Goal: Task Accomplishment & Management: Complete application form

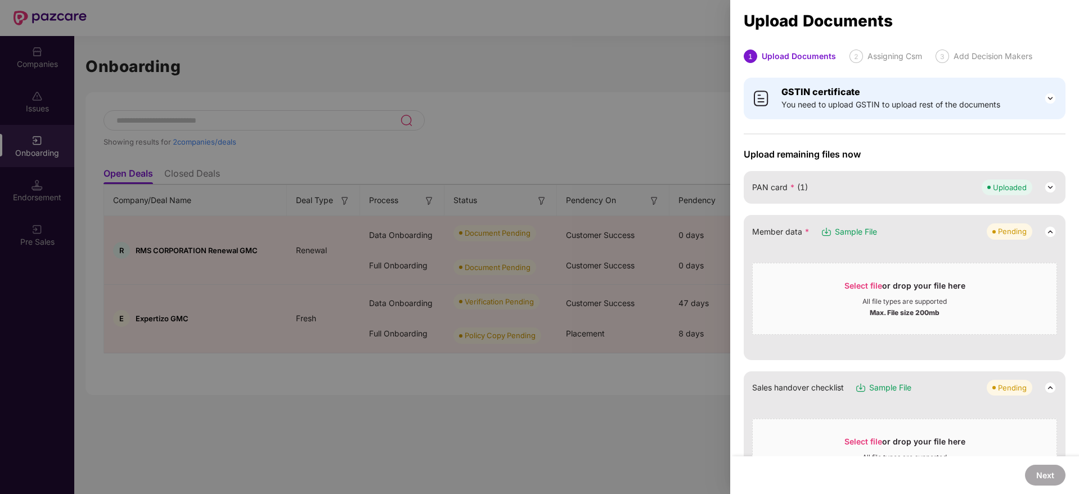
click at [674, 111] on div at bounding box center [539, 247] width 1079 height 494
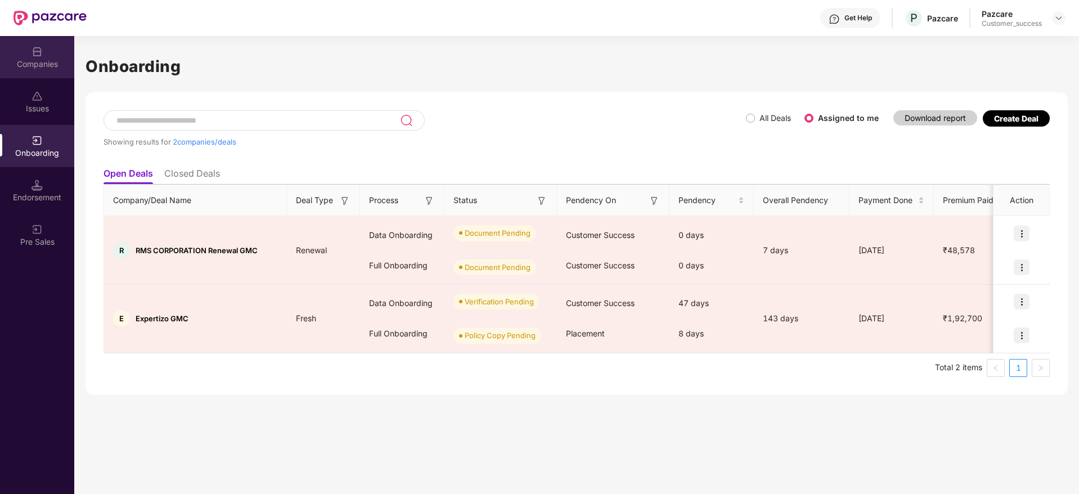
click at [29, 73] on div "Companies" at bounding box center [37, 57] width 74 height 42
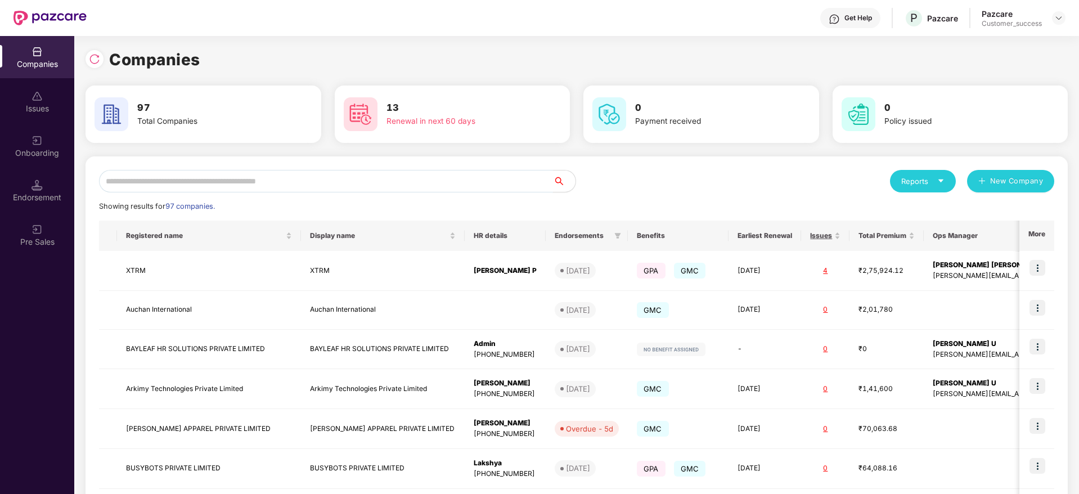
click at [299, 190] on input "text" at bounding box center [326, 181] width 454 height 23
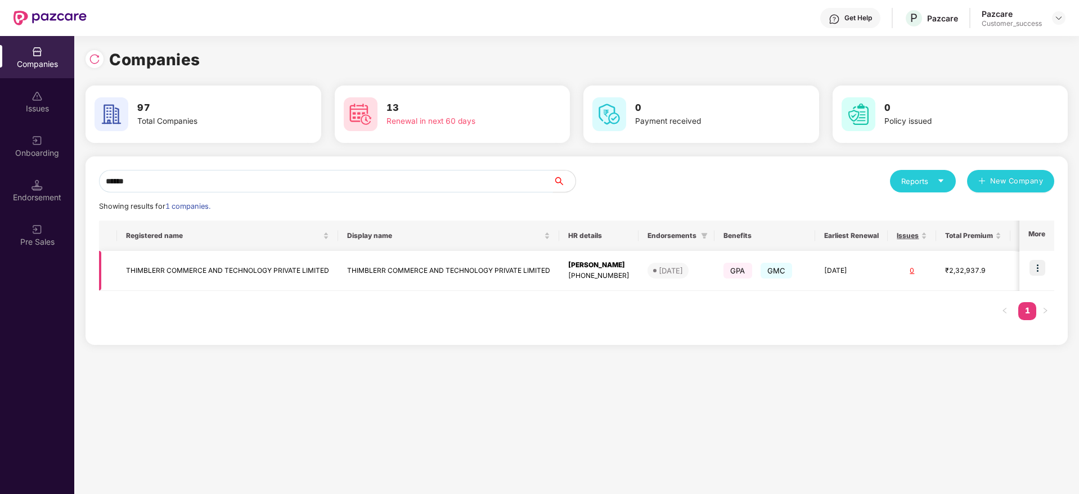
type input "******"
click at [1037, 267] on img at bounding box center [1037, 268] width 16 height 16
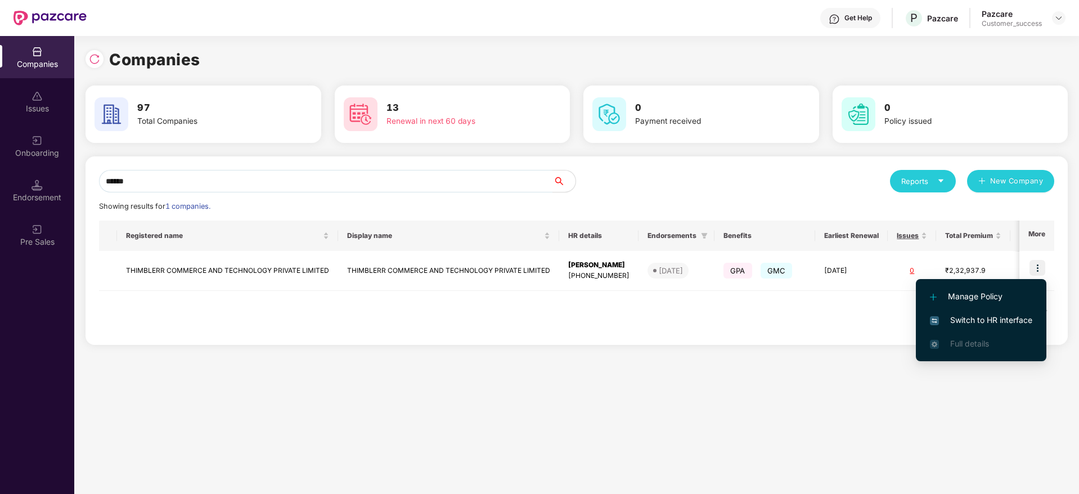
click at [954, 333] on li "Full details" at bounding box center [981, 344] width 131 height 24
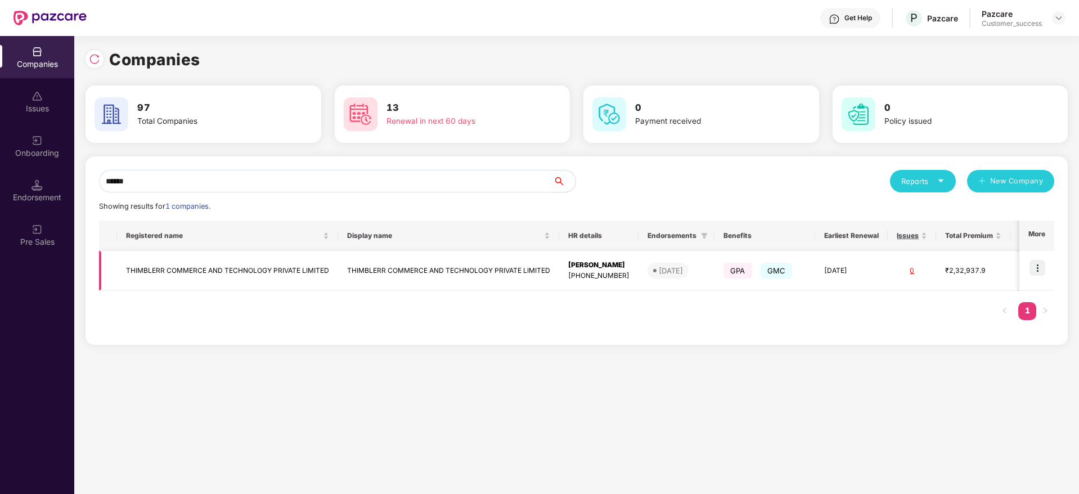
click at [214, 279] on td "THIMBLERR COMMERCE AND TECHNOLOGY PRIVATE LIMITED" at bounding box center [227, 271] width 221 height 40
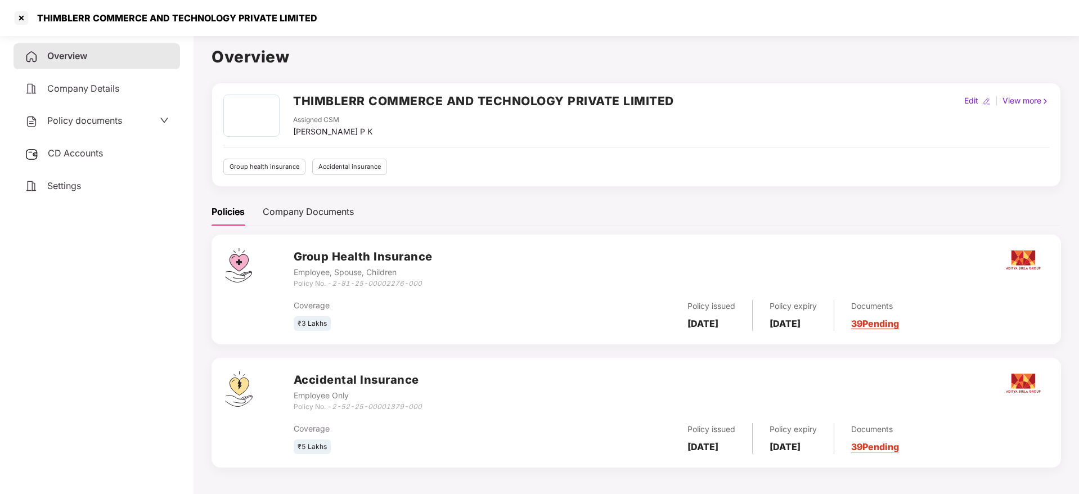
click at [84, 120] on span "Policy documents" at bounding box center [84, 120] width 75 height 11
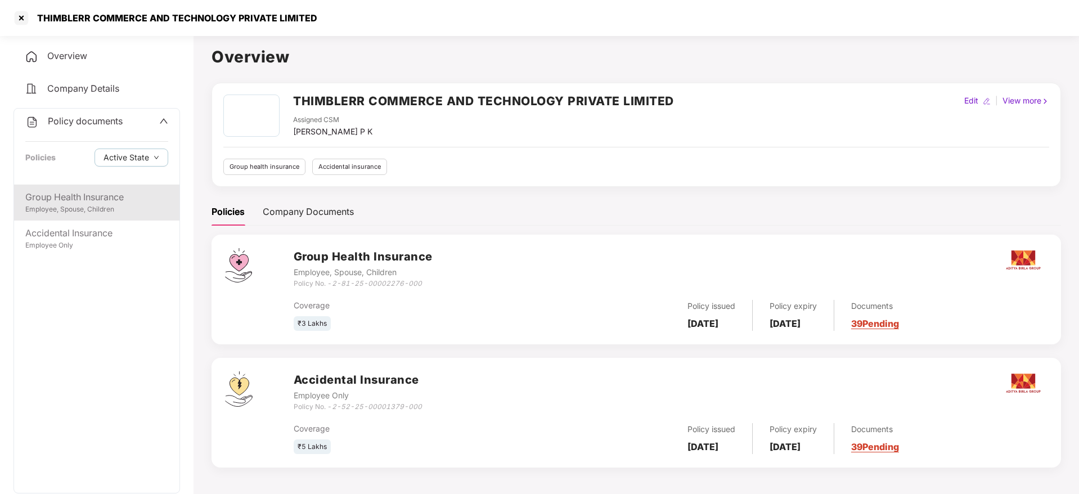
click at [71, 200] on div "Group Health Insurance" at bounding box center [96, 197] width 143 height 14
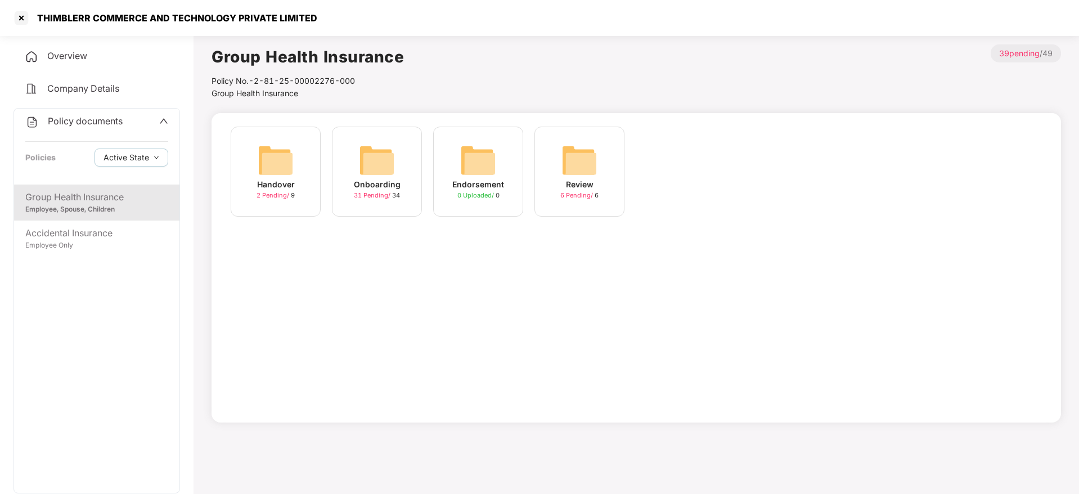
click at [354, 205] on div "Onboarding 31 Pending / 34" at bounding box center [377, 172] width 90 height 90
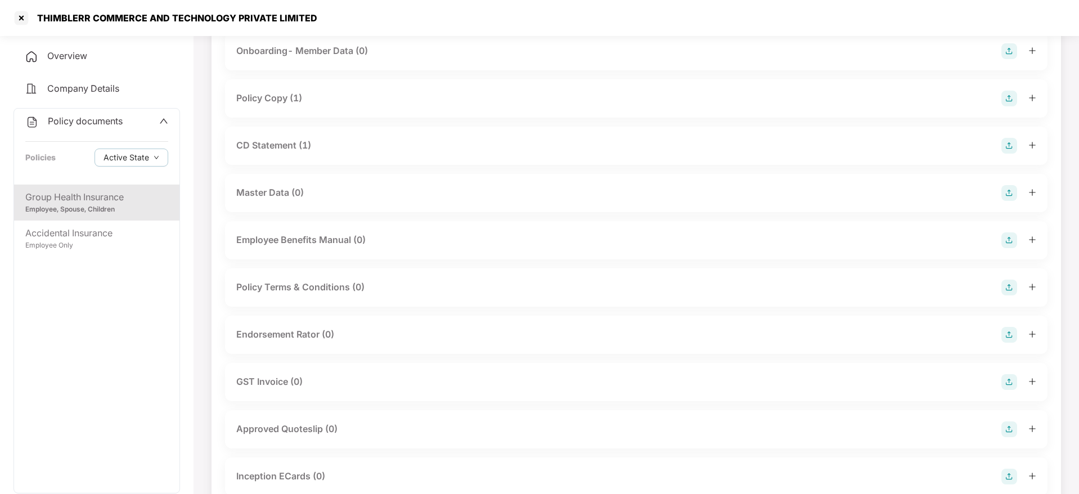
scroll to position [105, 0]
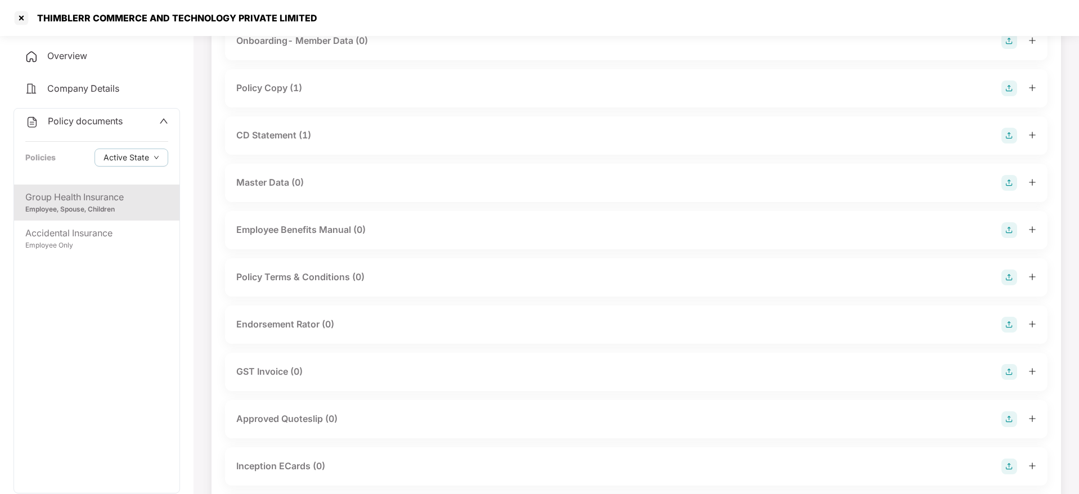
click at [308, 323] on div "Endorsement Rator (0)" at bounding box center [285, 324] width 98 height 14
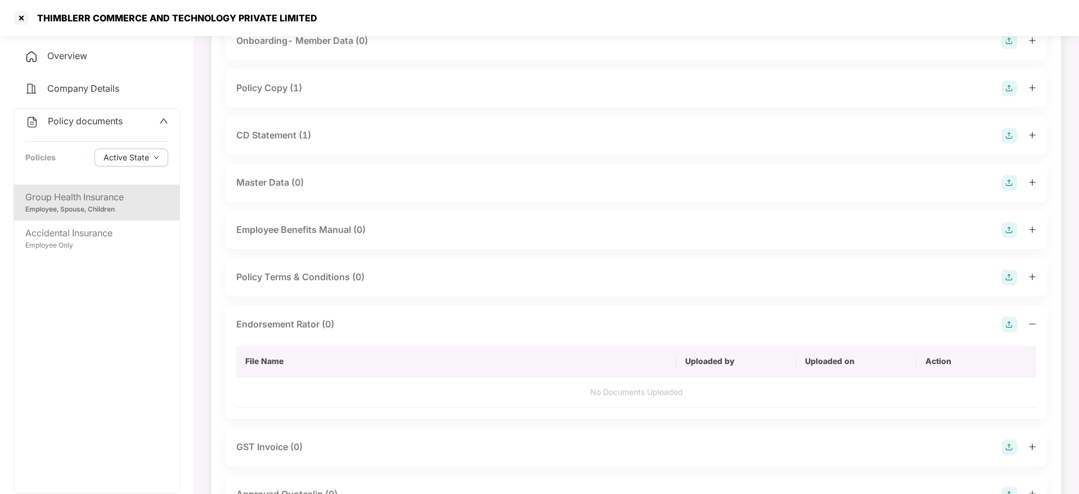
click at [1006, 321] on img at bounding box center [1009, 325] width 16 height 16
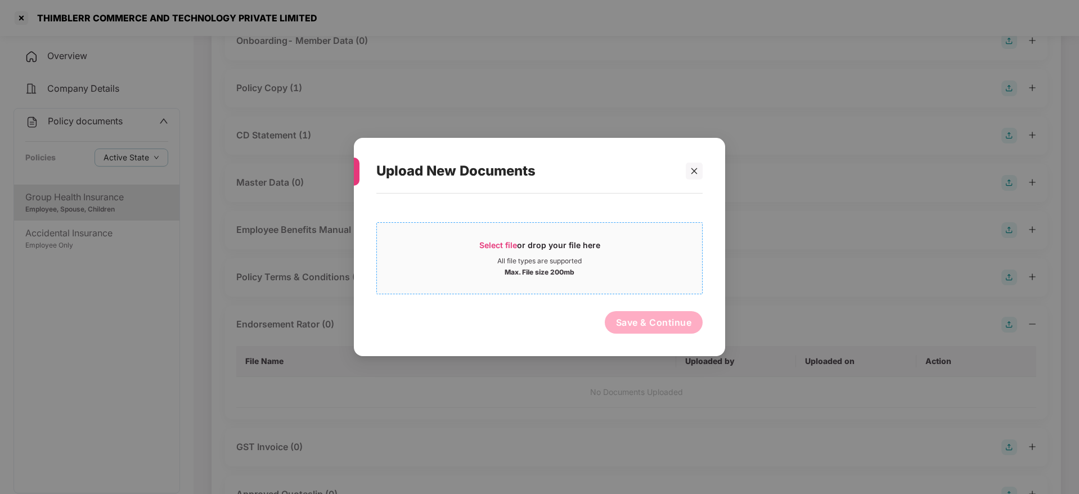
click at [514, 246] on span "Select file" at bounding box center [498, 245] width 38 height 10
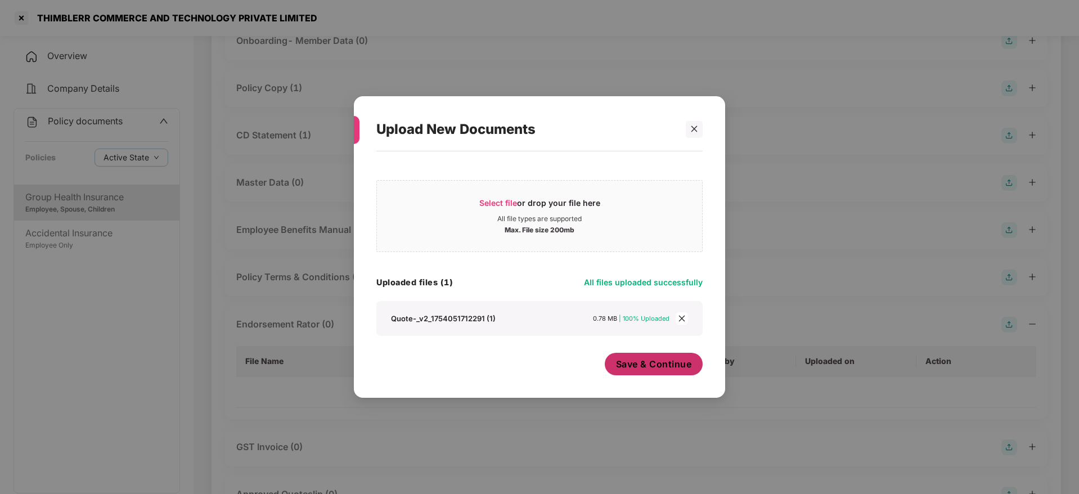
click at [651, 363] on span "Save & Continue" at bounding box center [654, 364] width 76 height 12
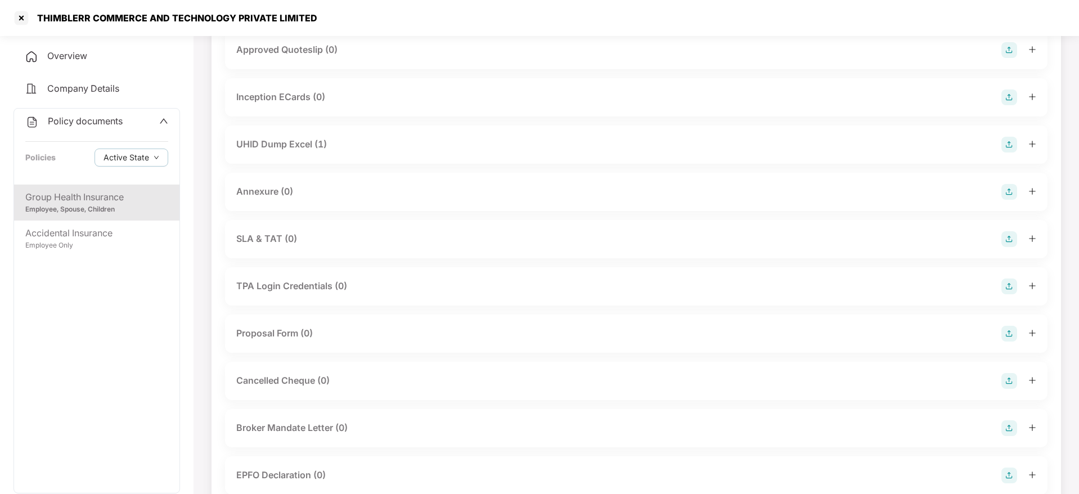
scroll to position [561, 0]
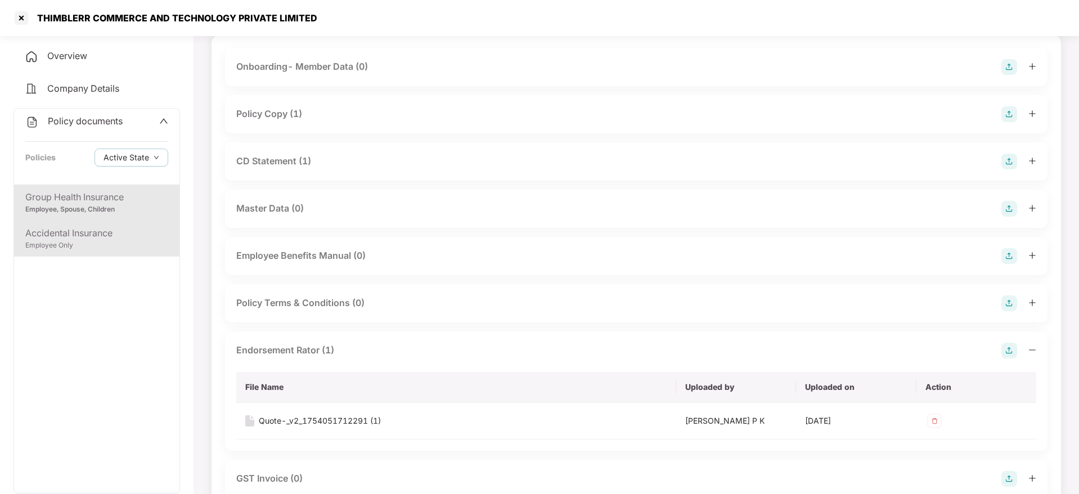
click at [98, 241] on div "Employee Only" at bounding box center [96, 245] width 143 height 11
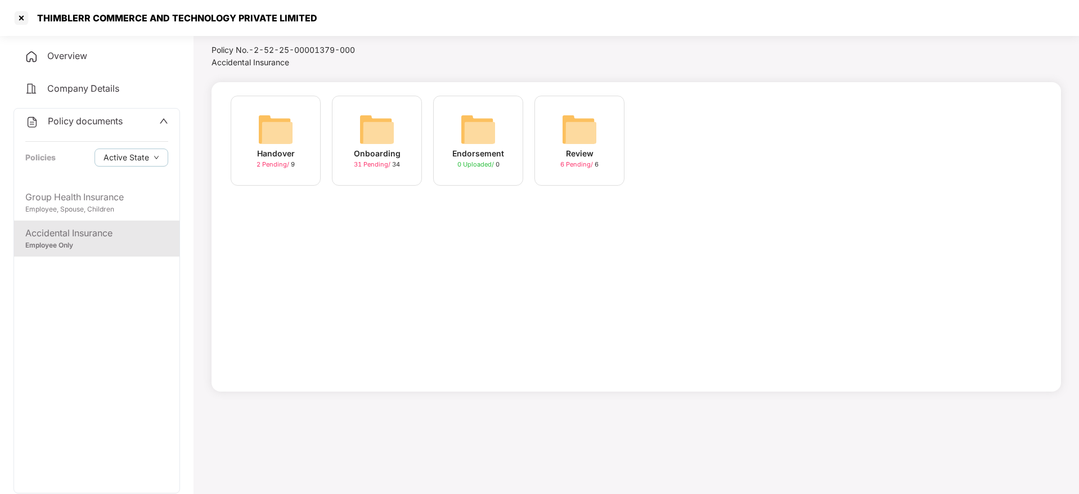
click at [381, 164] on span "31 Pending /" at bounding box center [373, 164] width 38 height 8
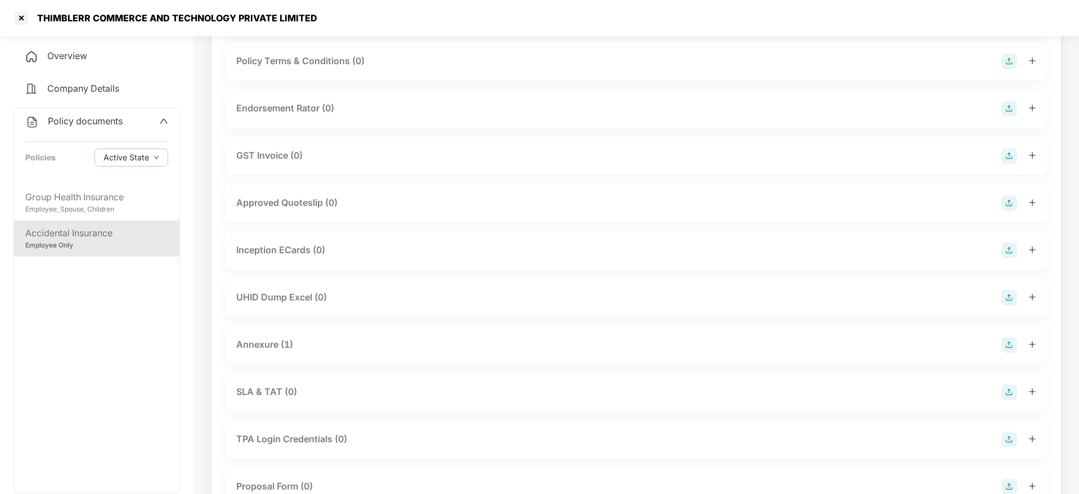
scroll to position [322, 0]
click at [119, 20] on div "THIMBLERR COMMERCE AND TECHNOLOGY PRIVATE LIMITED" at bounding box center [173, 17] width 287 height 11
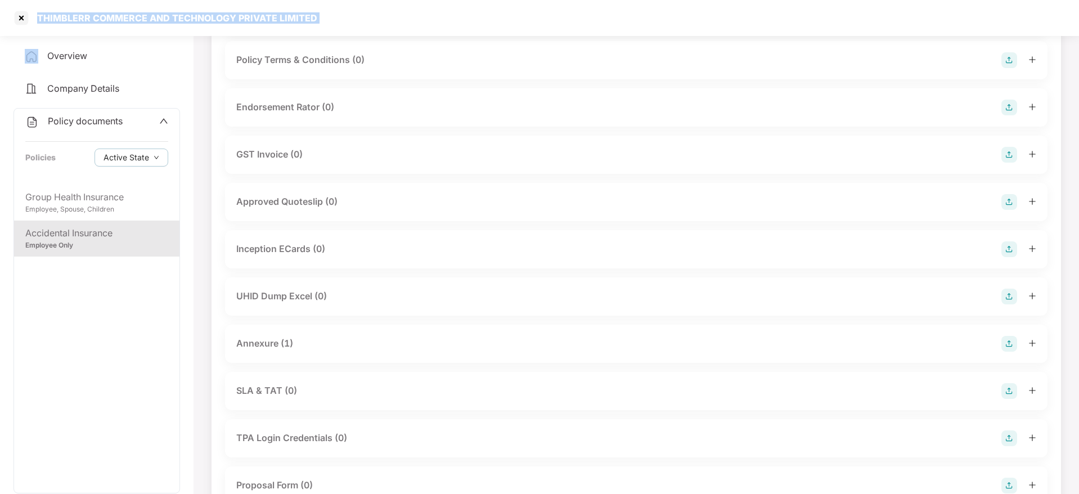
copy div "THIMBLERR COMMERCE AND TECHNOLOGY PRIVATE LIMITED"
